Goal: Entertainment & Leisure: Consume media (video, audio)

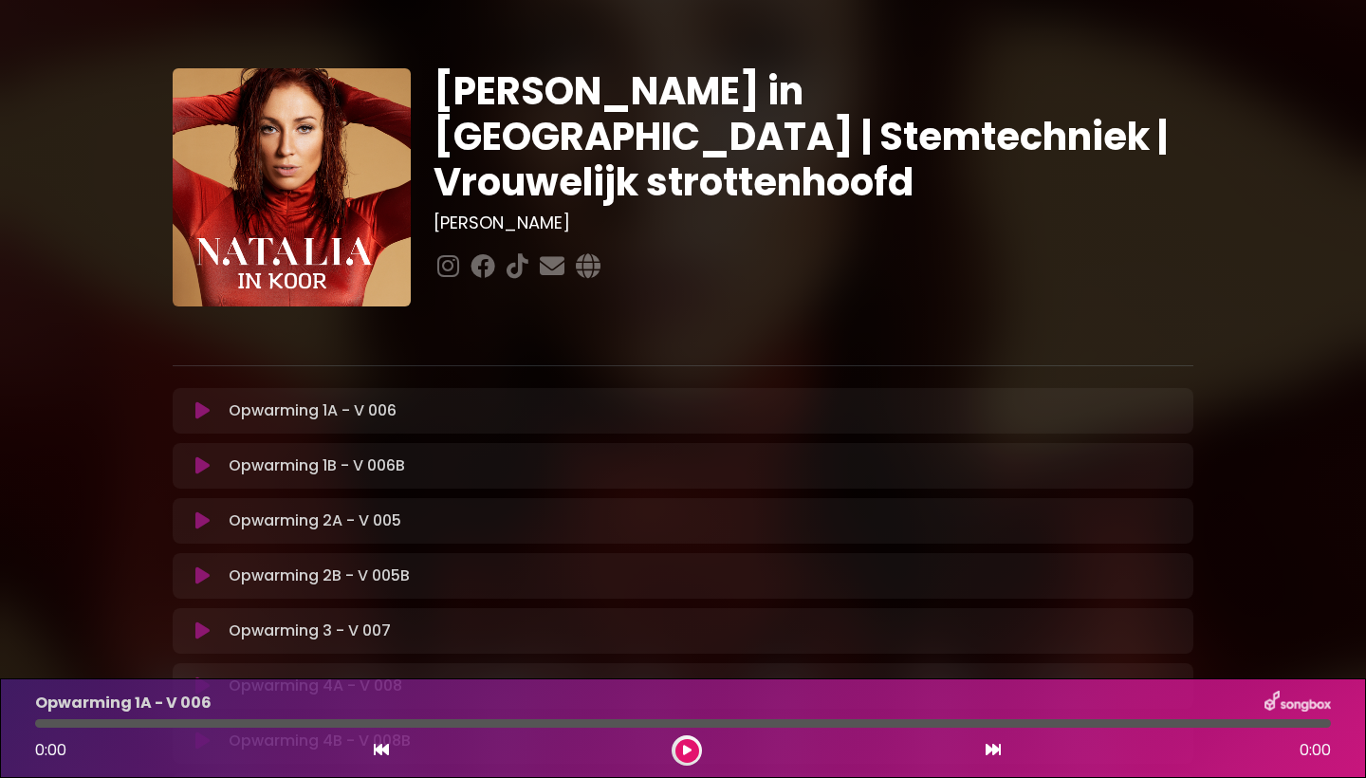
click at [690, 755] on icon at bounding box center [687, 750] width 9 height 11
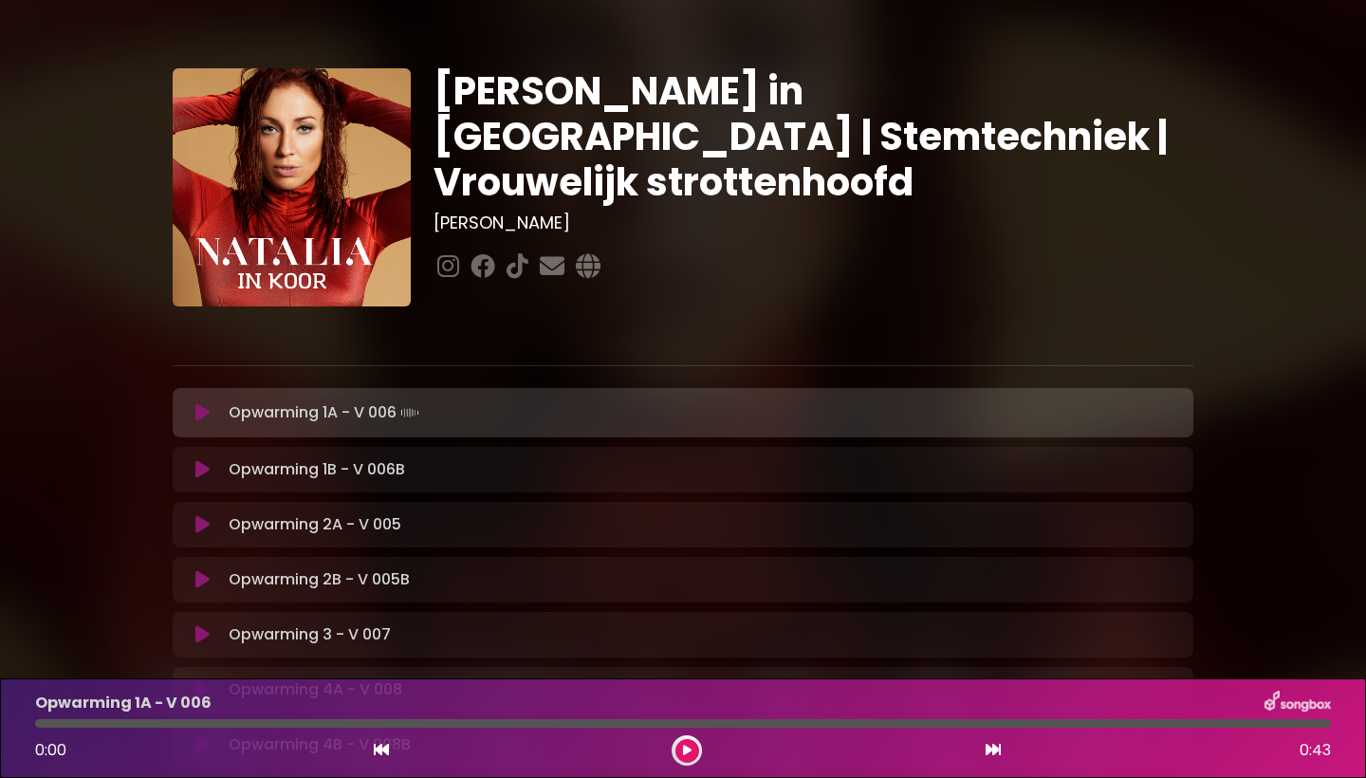
click at [685, 742] on button at bounding box center [687, 751] width 24 height 24
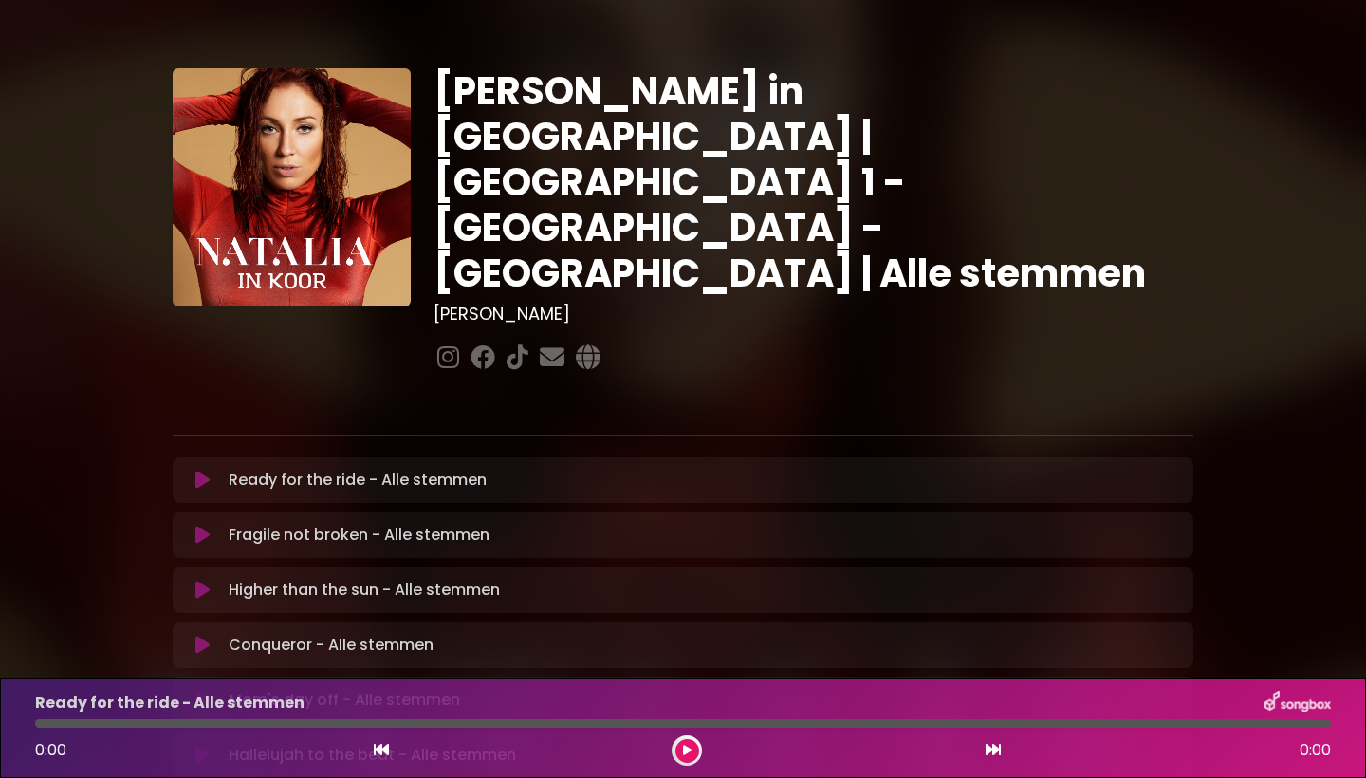
click at [200, 471] on icon at bounding box center [202, 480] width 14 height 19
click at [674, 754] on div at bounding box center [687, 750] width 30 height 30
click at [693, 749] on button at bounding box center [687, 751] width 24 height 24
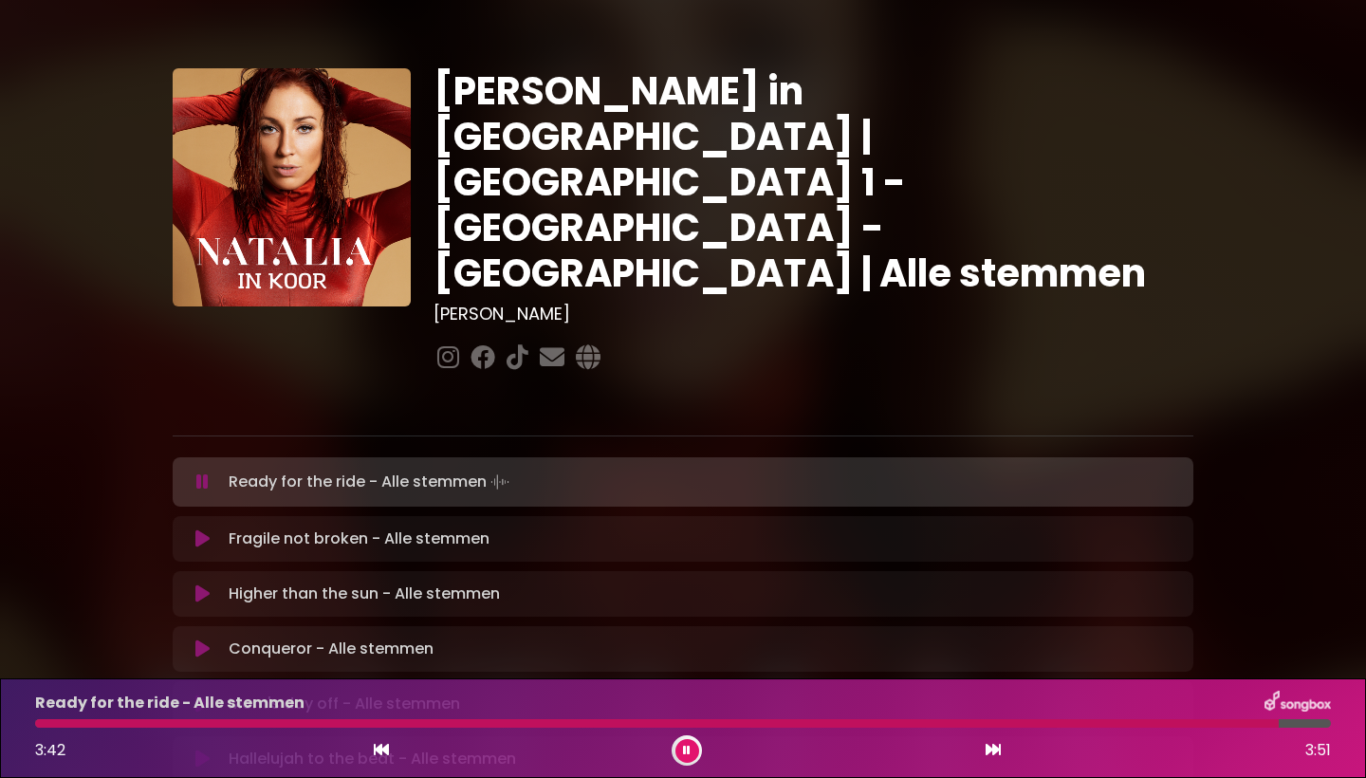
click at [204, 529] on icon at bounding box center [202, 538] width 14 height 19
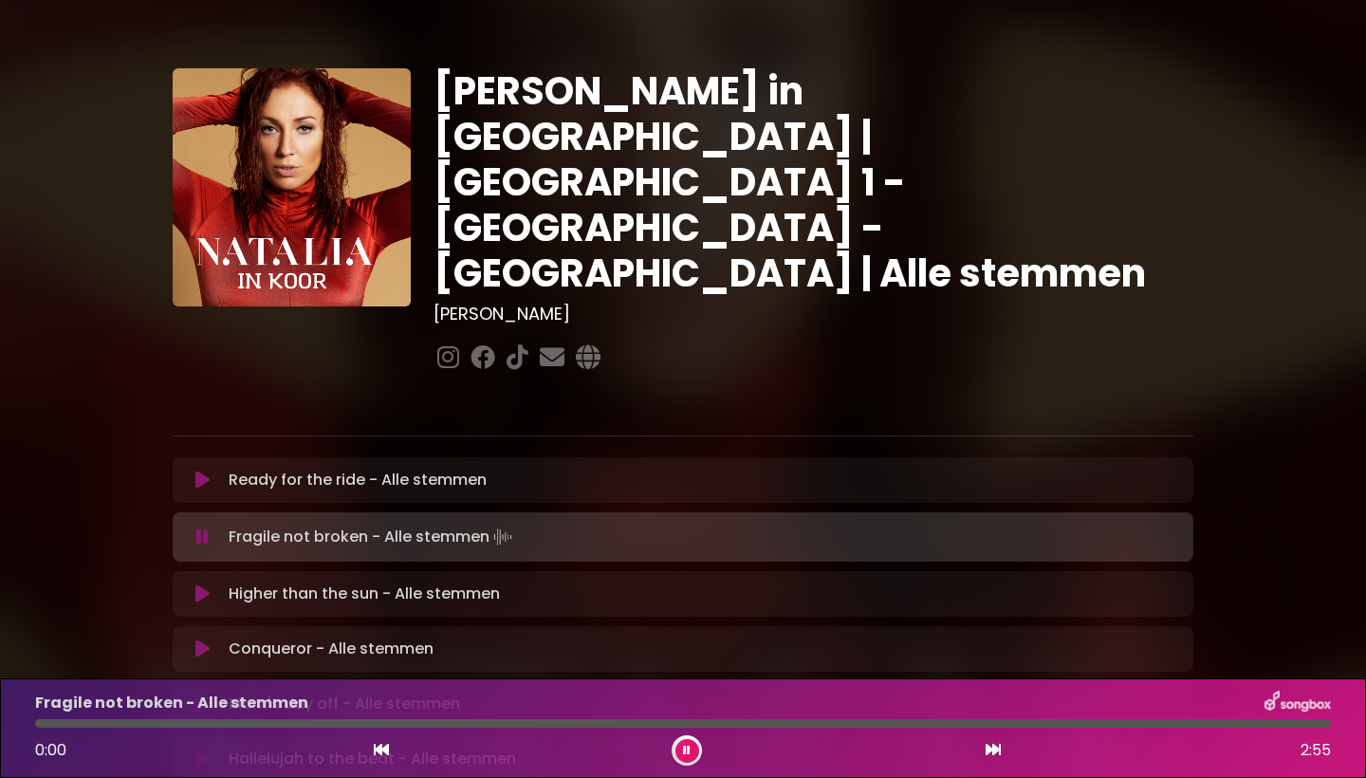
click at [690, 754] on icon at bounding box center [687, 750] width 8 height 11
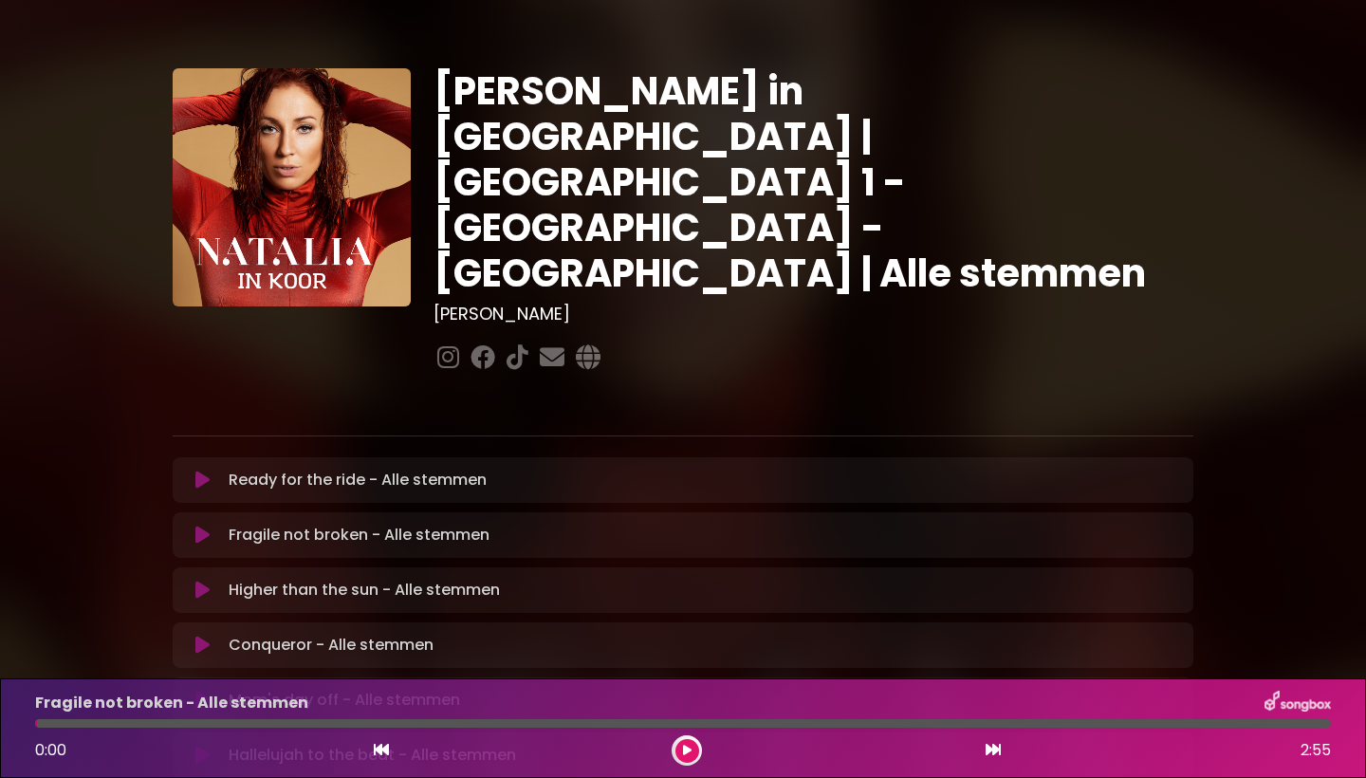
click at [690, 754] on icon at bounding box center [687, 750] width 9 height 11
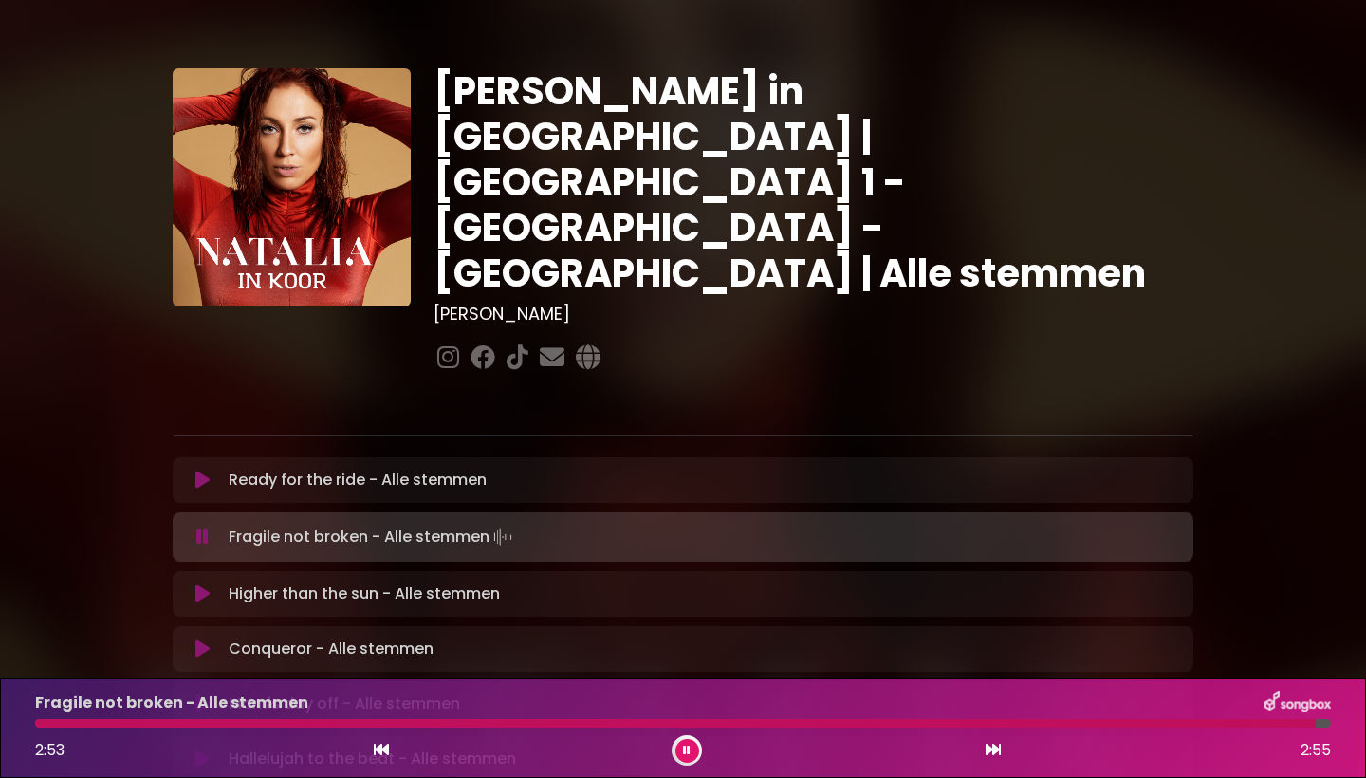
click at [210, 584] on button at bounding box center [202, 593] width 37 height 19
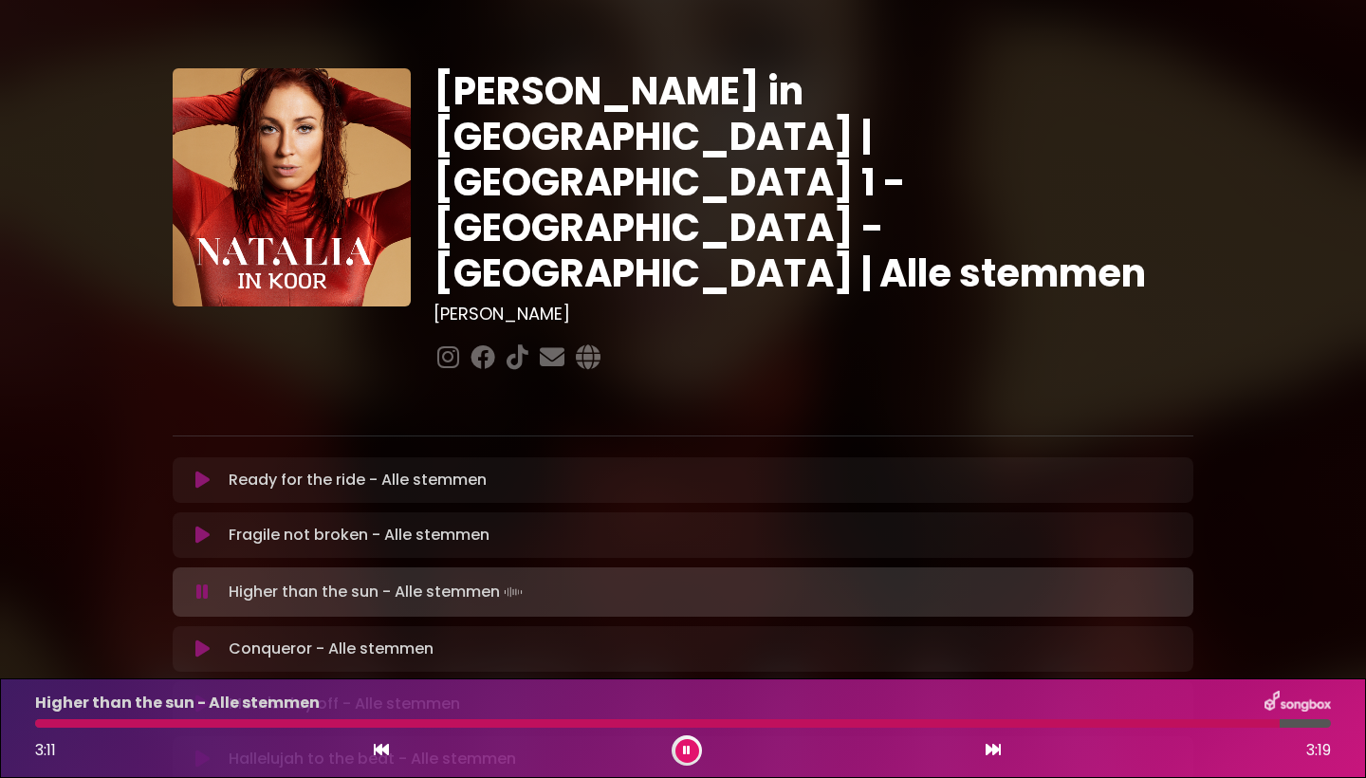
click at [200, 639] on icon at bounding box center [202, 648] width 14 height 19
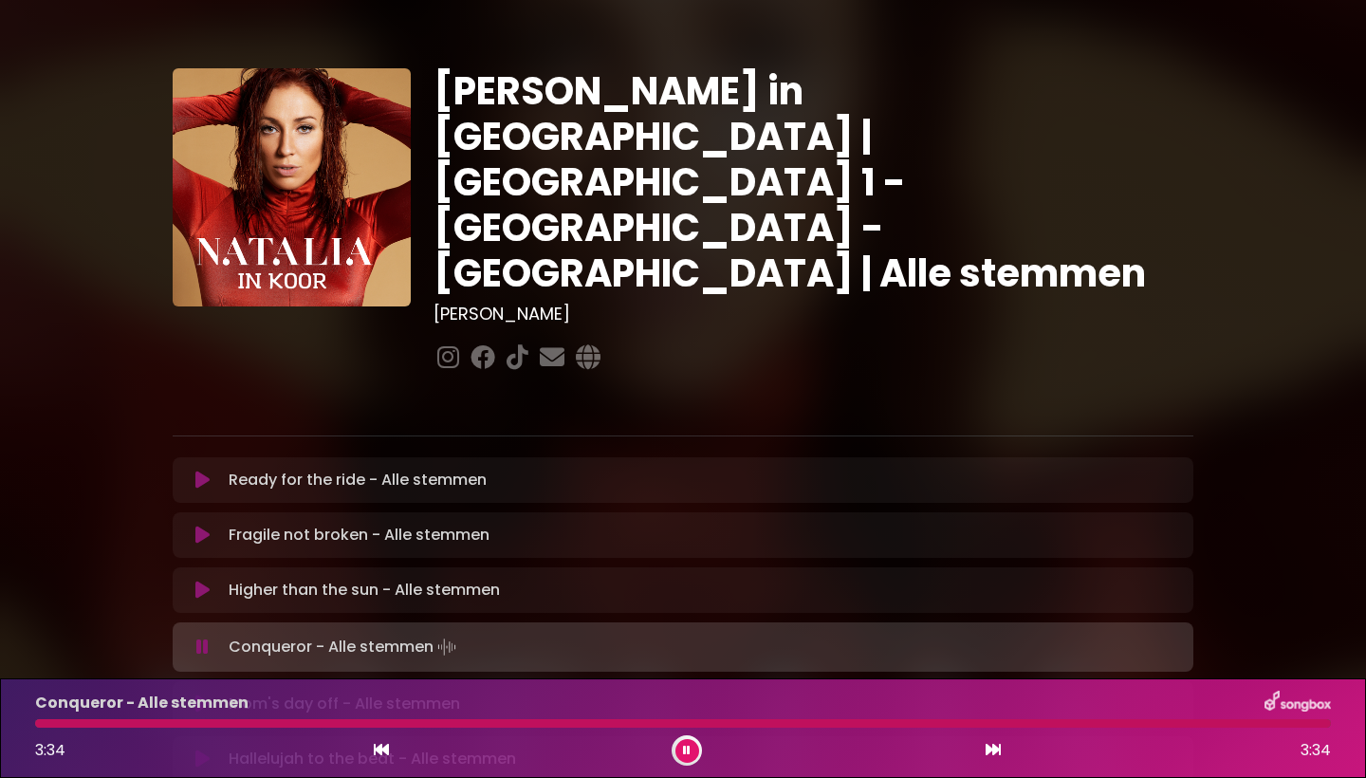
click at [194, 693] on div "Mom's day off - Alle stemmen Loading Track..." at bounding box center [683, 704] width 998 height 23
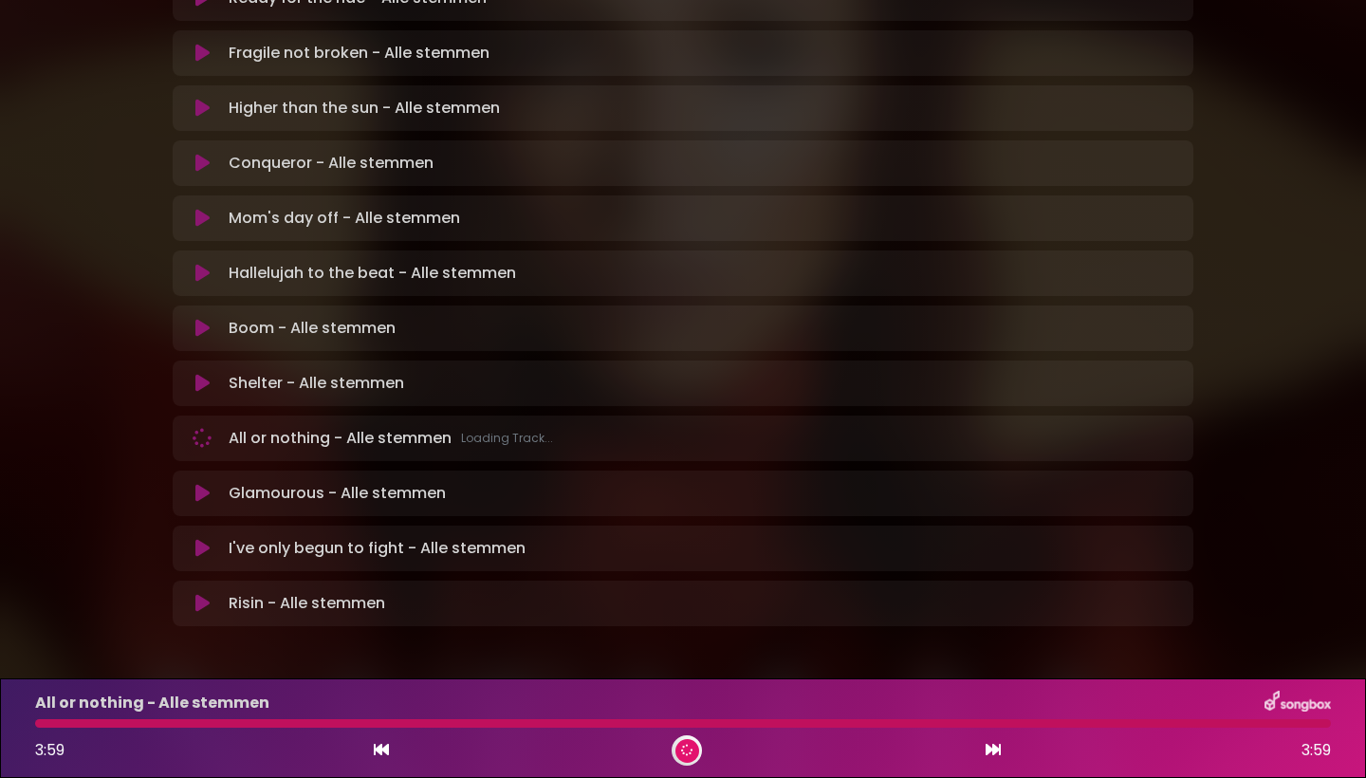
scroll to position [481, 0]
click at [231, 428] on p "All or nothing - Alle stemmen Loading Track..." at bounding box center [391, 439] width 324 height 23
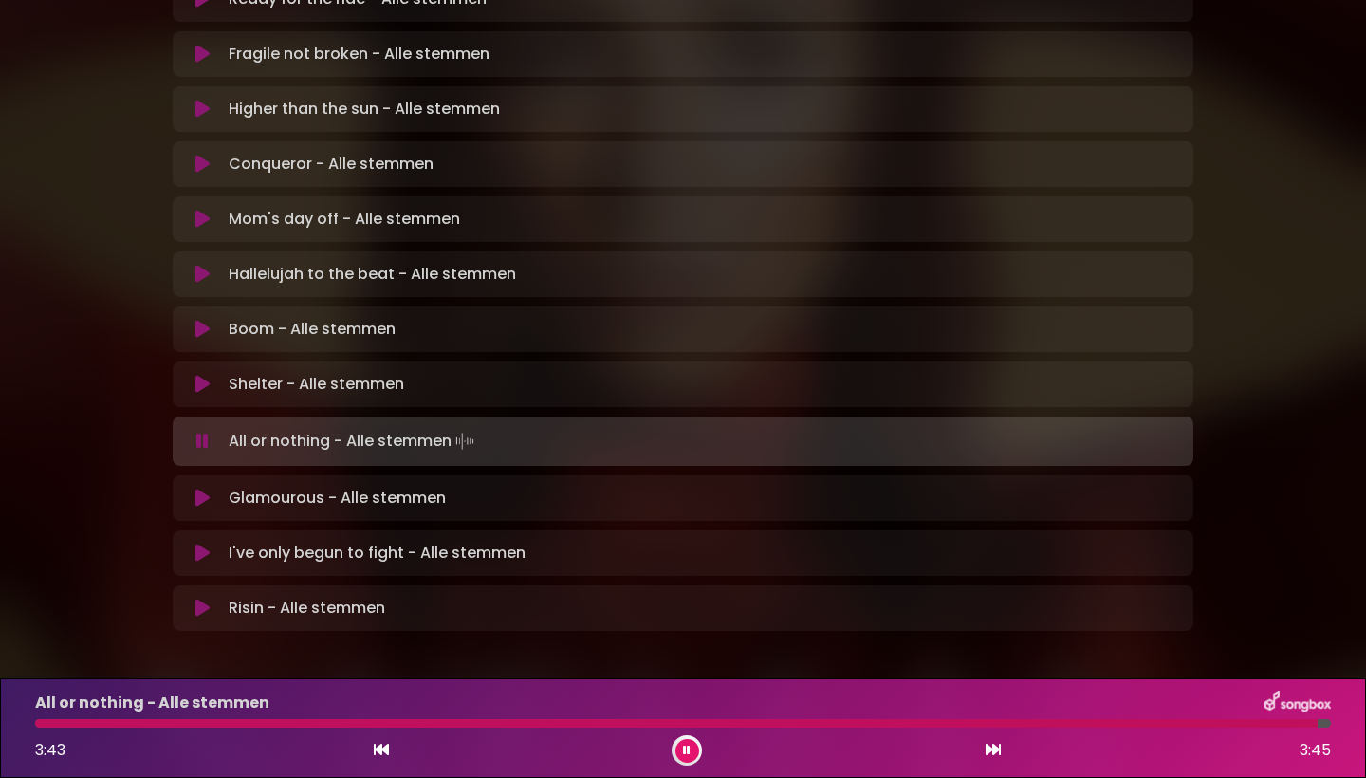
click at [202, 489] on icon at bounding box center [202, 498] width 14 height 19
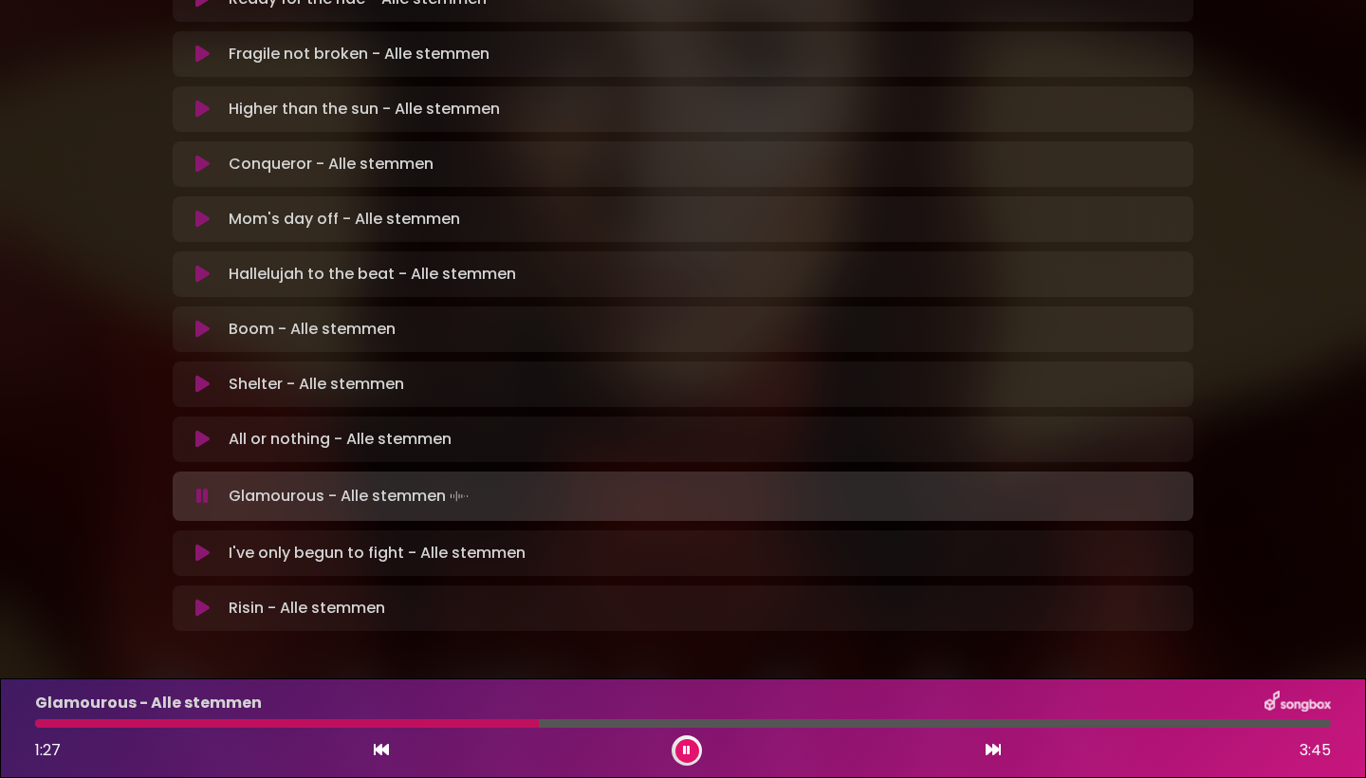
click at [398, 727] on div at bounding box center [287, 723] width 504 height 9
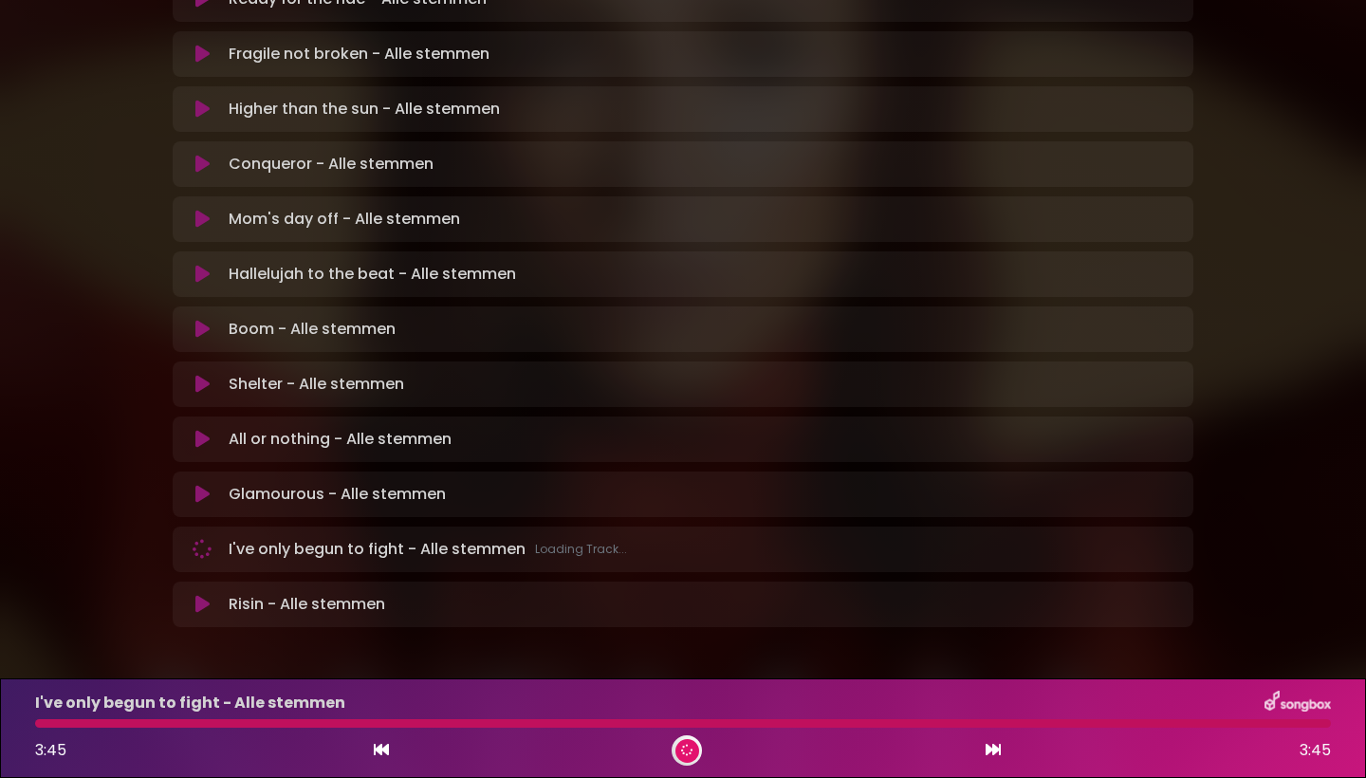
click at [198, 540] on icon at bounding box center [202, 549] width 19 height 19
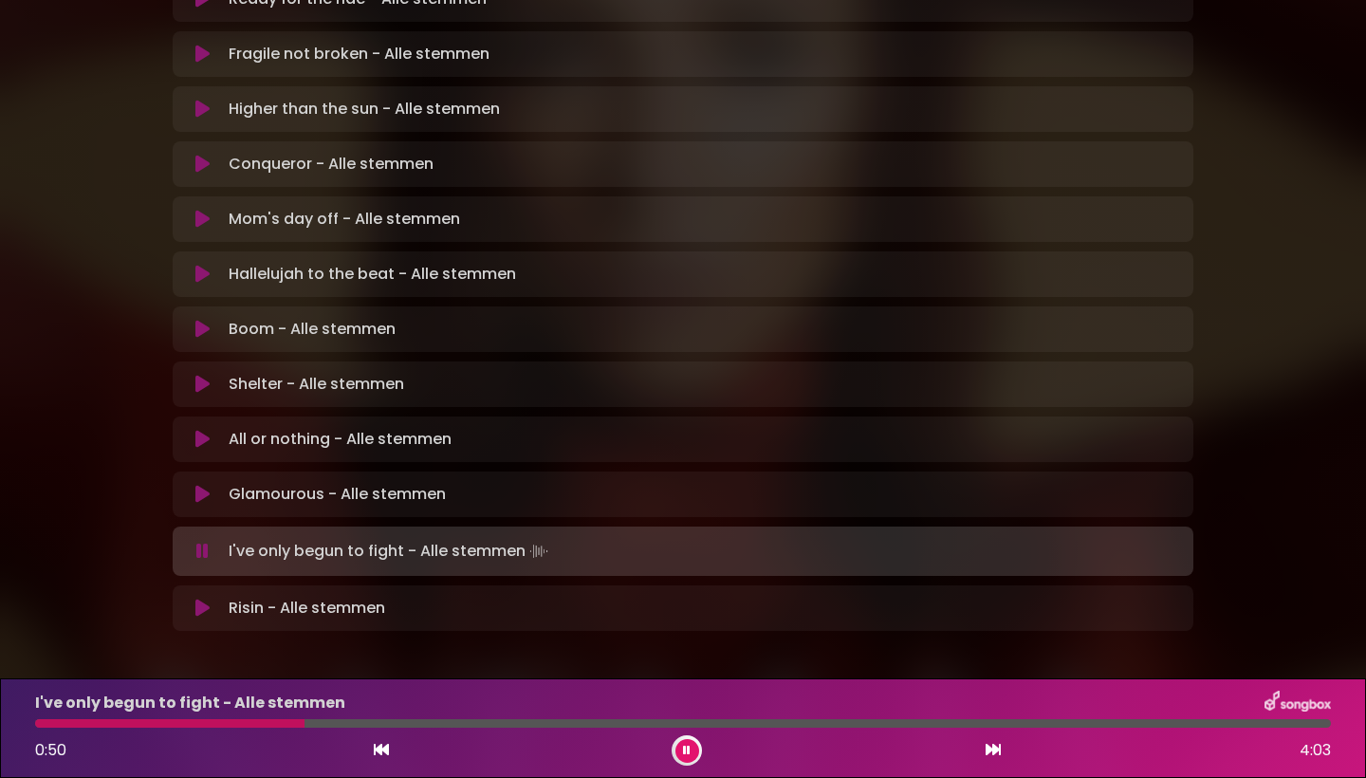
click at [228, 718] on div "I've only begun to fight - Alle stemmen 0:50 4:03" at bounding box center [683, 728] width 1319 height 75
click at [227, 728] on div "I've only begun to fight - Alle stemmen 0:51 4:03" at bounding box center [683, 728] width 1319 height 75
click at [225, 724] on div at bounding box center [176, 723] width 283 height 9
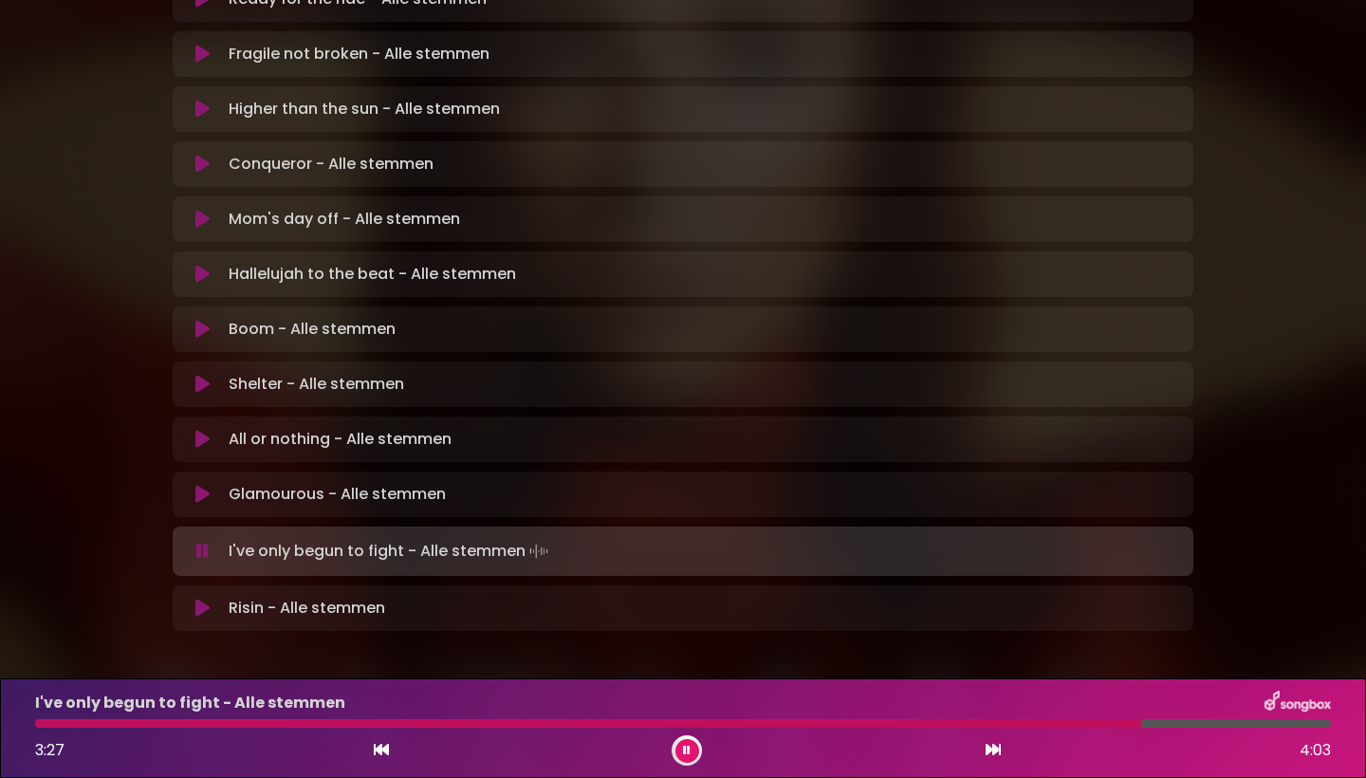
click at [1056, 724] on div at bounding box center [588, 723] width 1106 height 9
click at [1056, 724] on div at bounding box center [631, 723] width 1192 height 9
click at [1056, 724] on div at bounding box center [639, 723] width 1208 height 9
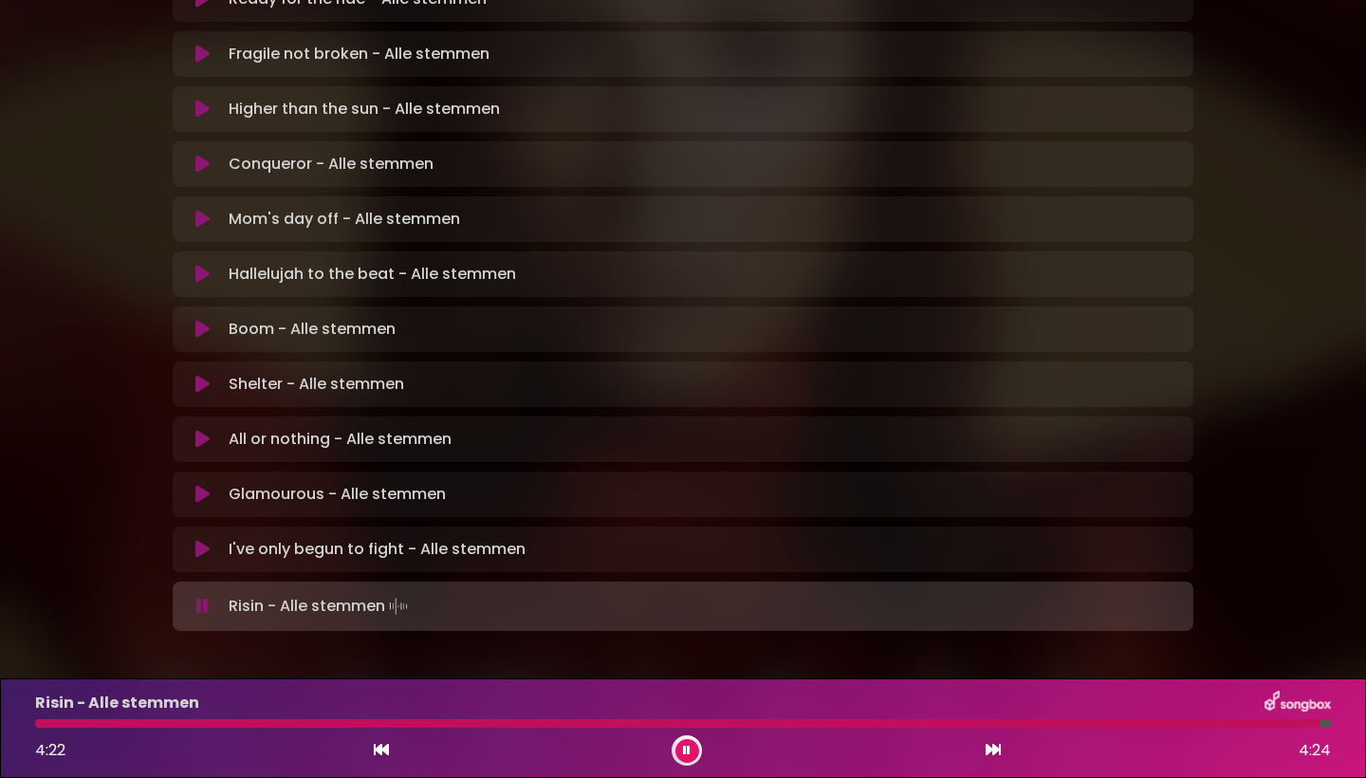
click at [1096, 728] on div "Risin - Alle stemmen 4:22 4:24" at bounding box center [683, 728] width 1319 height 75
click at [1097, 724] on div at bounding box center [680, 723] width 1291 height 9
